Goal: Task Accomplishment & Management: Manage account settings

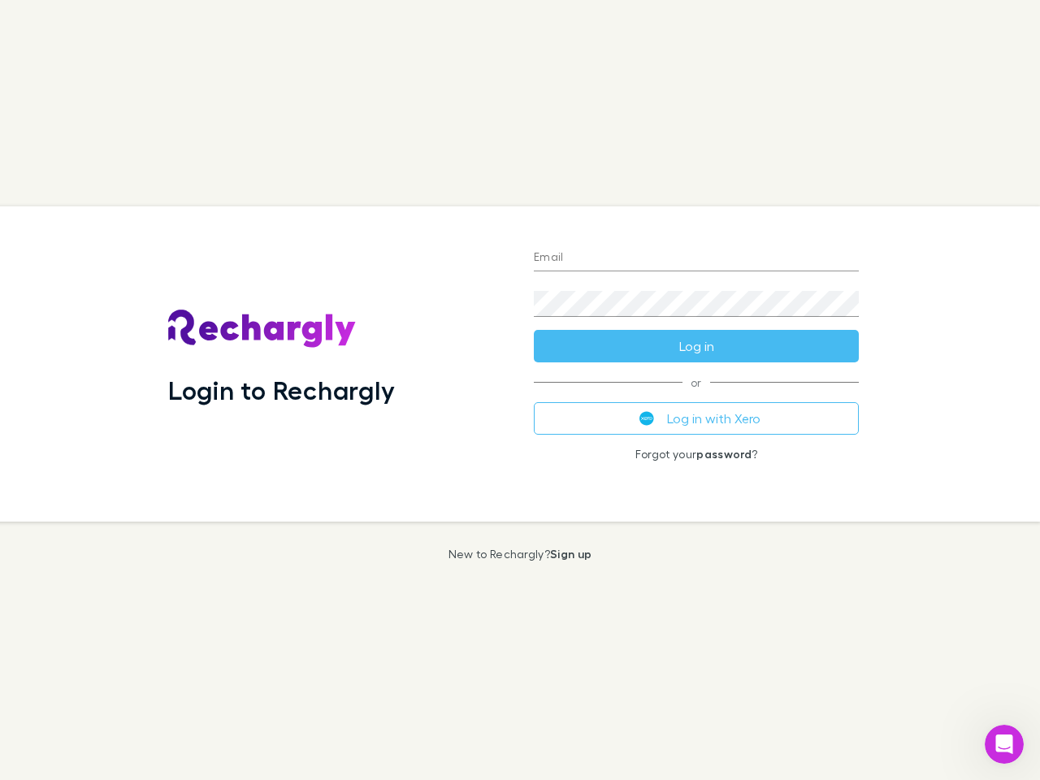
click at [520, 390] on div "Login to Rechargly" at bounding box center [338, 363] width 366 height 315
click at [697, 258] on input "Email" at bounding box center [696, 258] width 325 height 26
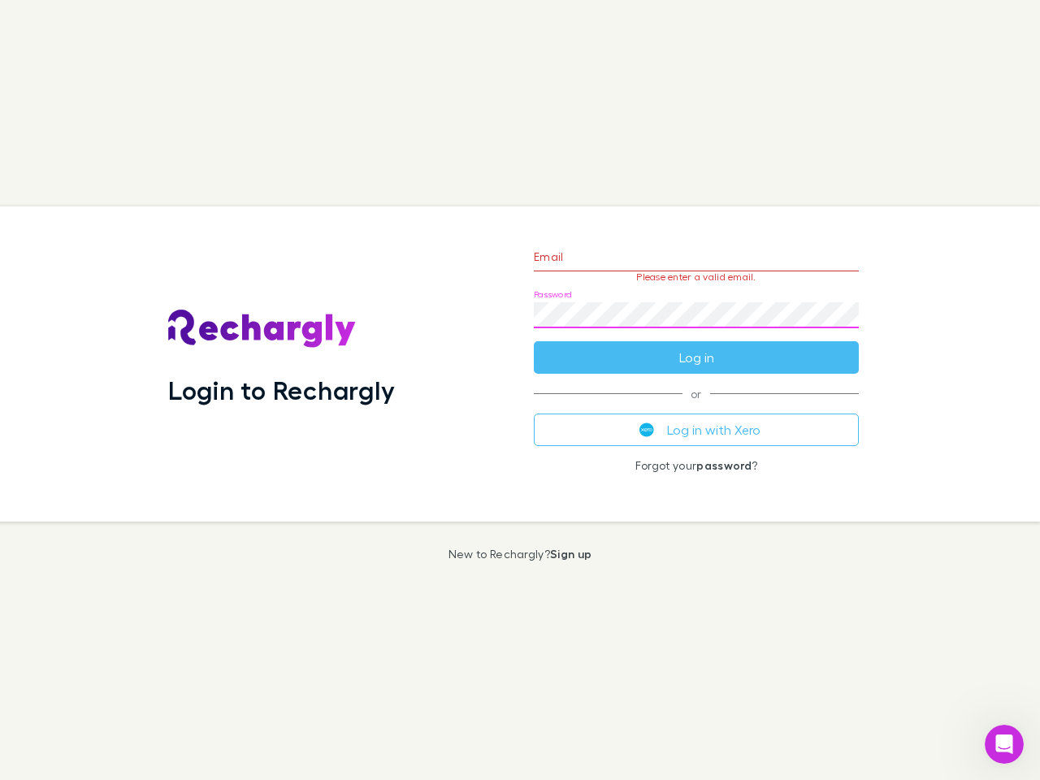
click at [697, 346] on form "Email Please enter a valid email. Password Log in" at bounding box center [696, 302] width 325 height 141
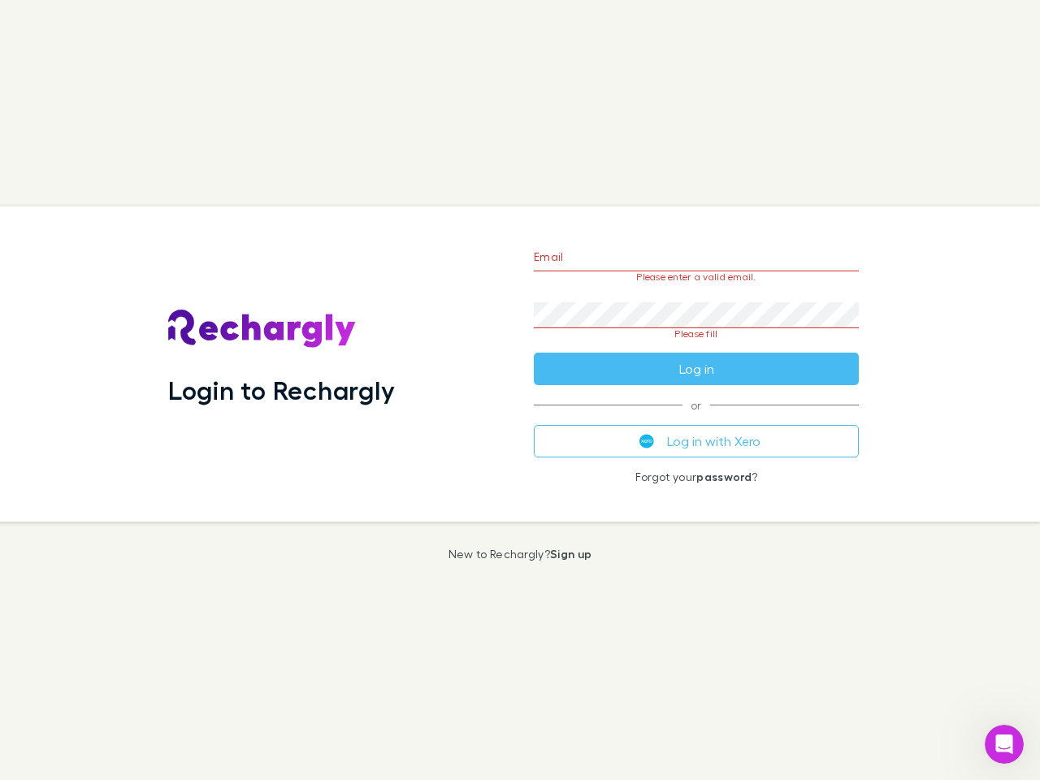
click at [697, 419] on div "Email Please enter a valid email. Password Please fill Log in or Log in with Xe…" at bounding box center [696, 363] width 351 height 315
click at [1005, 745] on icon "Open Intercom Messenger" at bounding box center [1005, 745] width 27 height 27
